Goal: Information Seeking & Learning: Learn about a topic

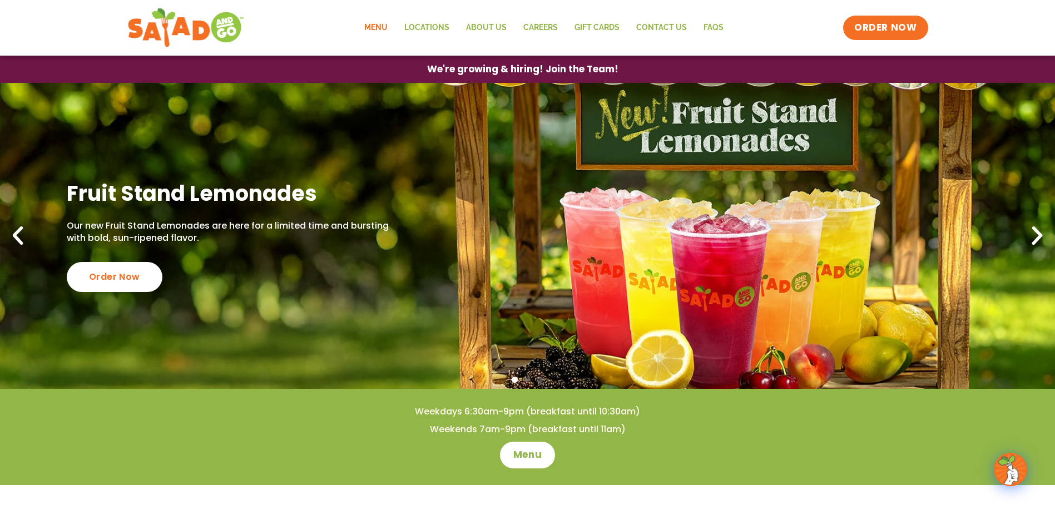
click at [384, 26] on link "Menu" at bounding box center [376, 28] width 40 height 26
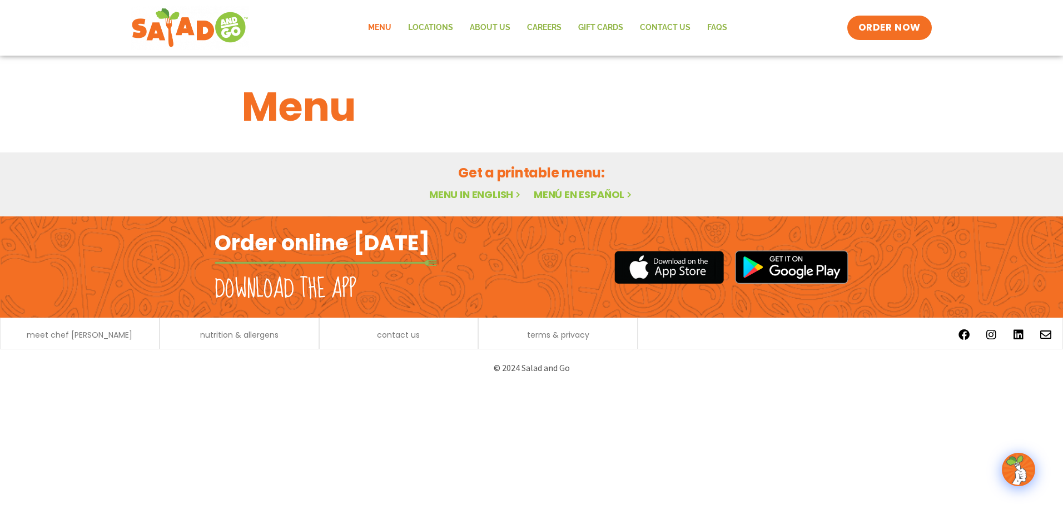
click at [498, 198] on link "Menu in English" at bounding box center [475, 194] width 93 height 14
click at [493, 190] on link "Menu in English" at bounding box center [475, 194] width 93 height 14
